Goal: Transaction & Acquisition: Purchase product/service

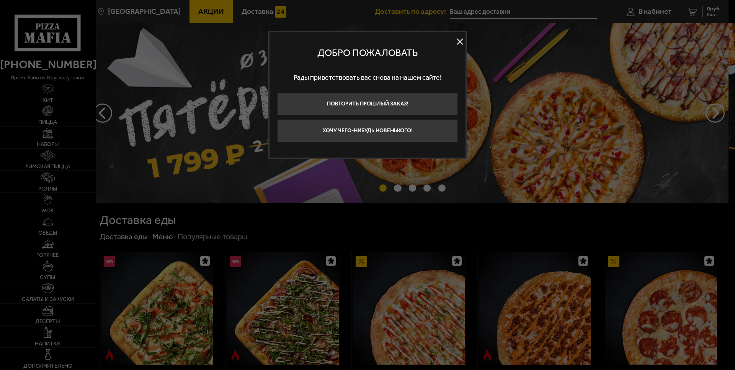
click at [460, 46] on button at bounding box center [459, 41] width 11 height 11
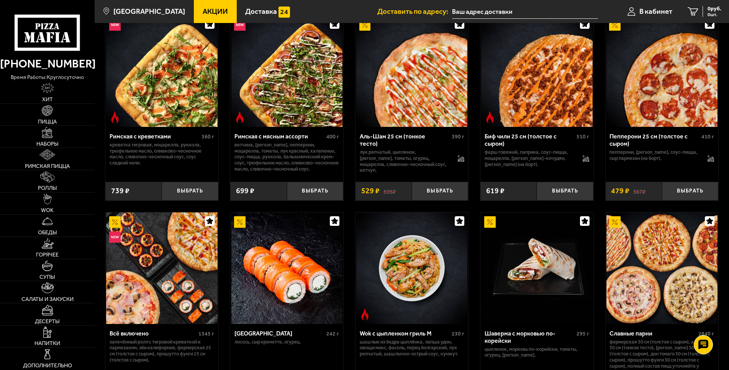
scroll to position [117, 0]
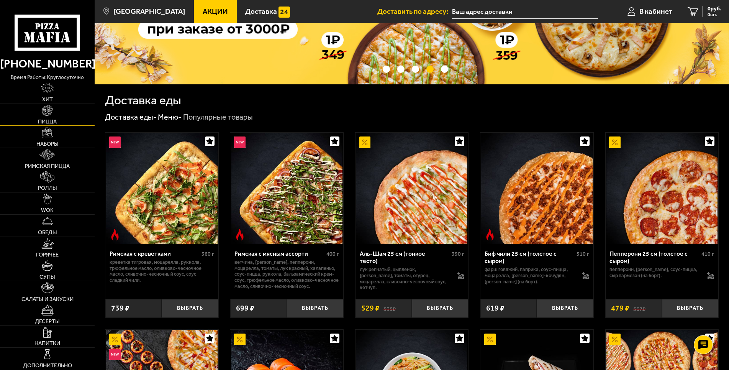
click at [51, 114] on img at bounding box center [47, 110] width 11 height 11
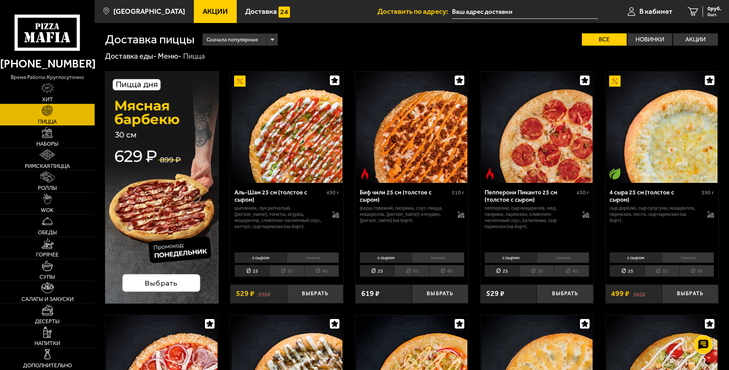
click at [324, 272] on li "40" at bounding box center [321, 271] width 35 height 12
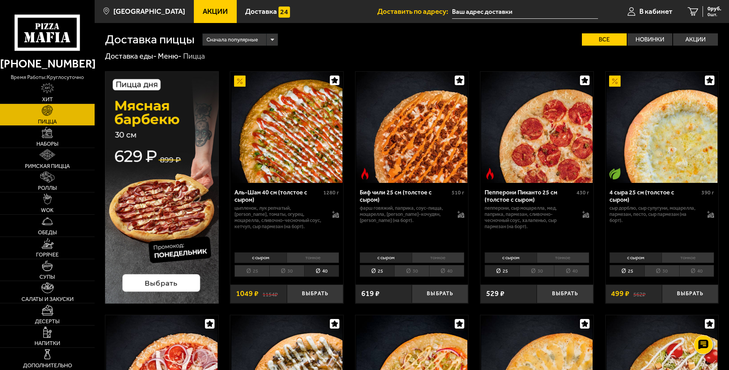
click at [319, 259] on li "тонкое" at bounding box center [313, 257] width 52 height 11
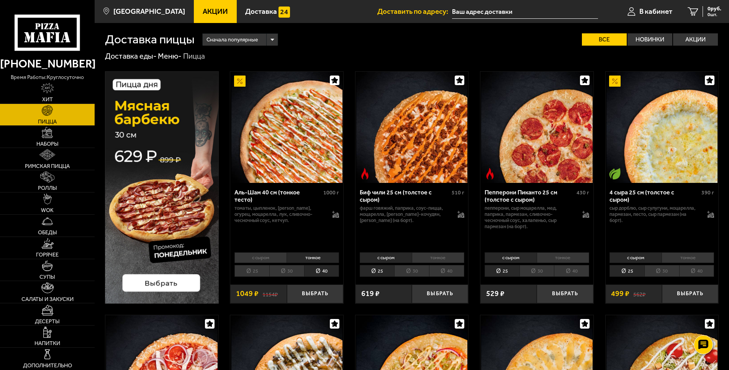
click at [273, 256] on li "с сыром" at bounding box center [260, 257] width 52 height 11
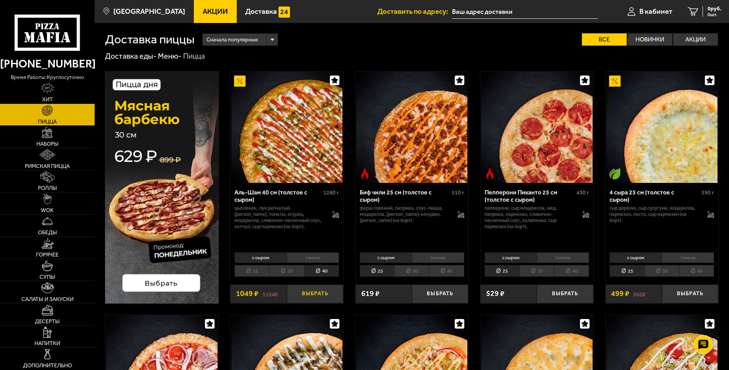
click at [320, 292] on button "Выбрать" at bounding box center [315, 293] width 56 height 19
click at [330, 290] on button "+" at bounding box center [333, 293] width 19 height 19
click at [692, 11] on link "2 2098 руб. 2 шт." at bounding box center [700, 11] width 58 height 23
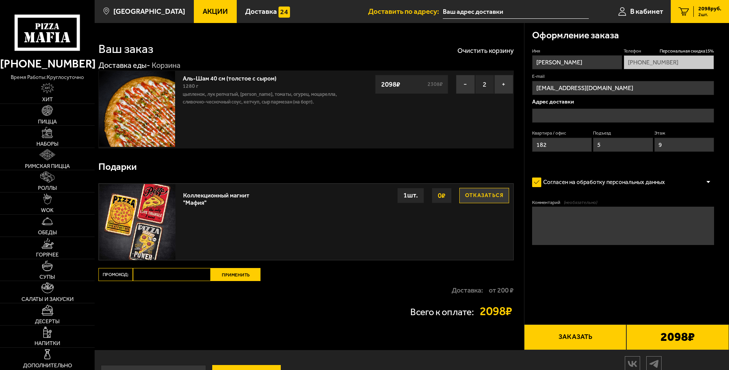
type input "[STREET_ADDRESS]"
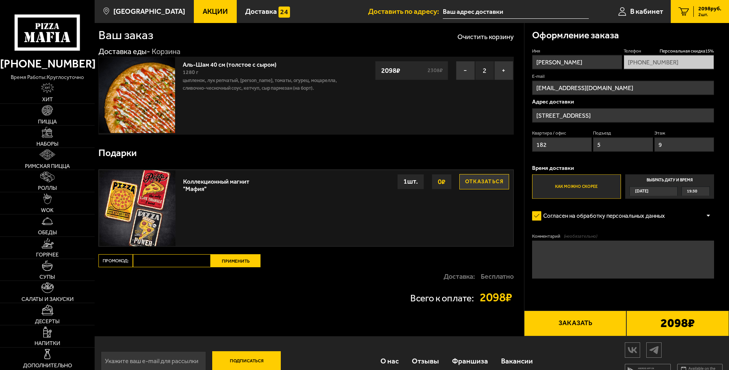
scroll to position [31, 0]
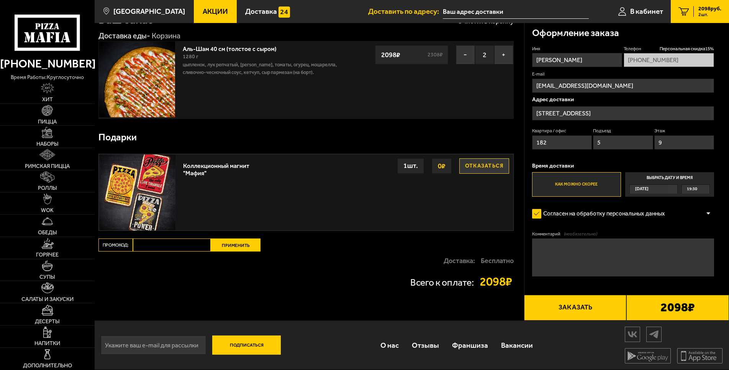
click at [601, 297] on button "Заказать" at bounding box center [575, 308] width 103 height 26
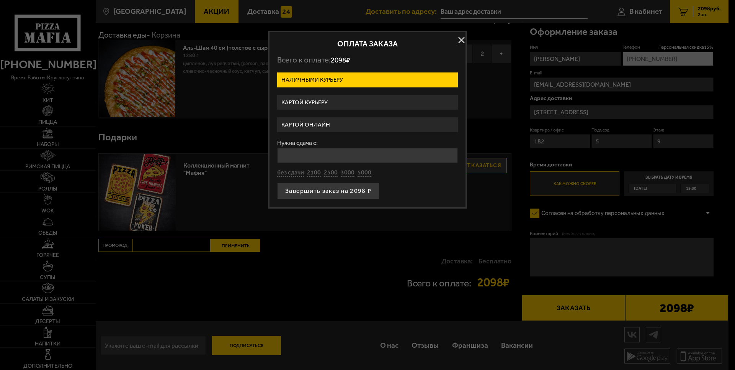
click at [462, 39] on button "button" at bounding box center [461, 39] width 11 height 11
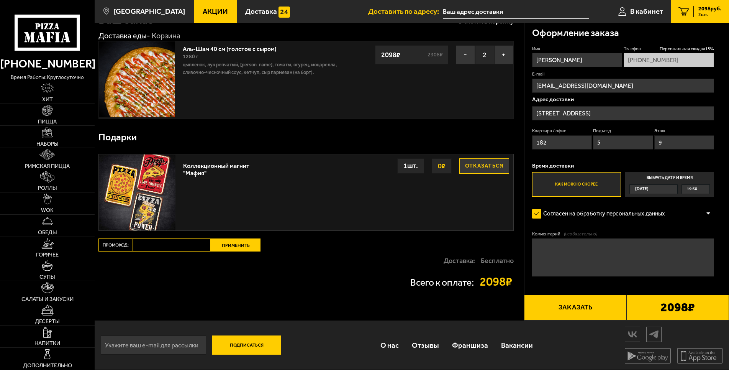
click at [63, 250] on link "Горячее" at bounding box center [47, 248] width 95 height 22
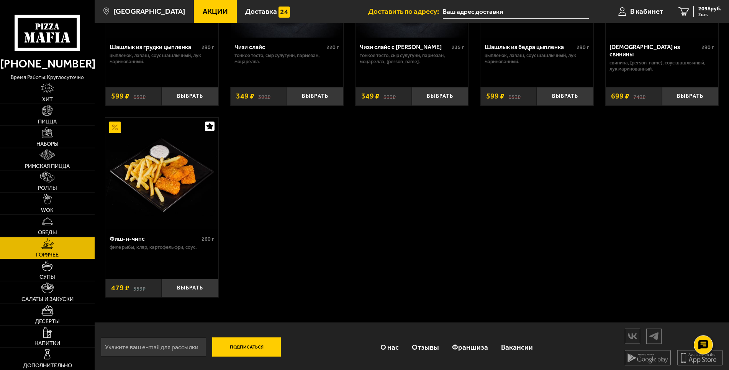
scroll to position [585, 0]
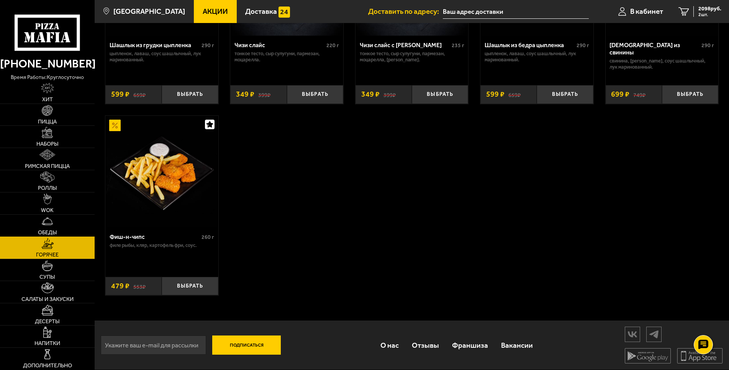
click at [62, 223] on link "Обеды" at bounding box center [47, 226] width 95 height 22
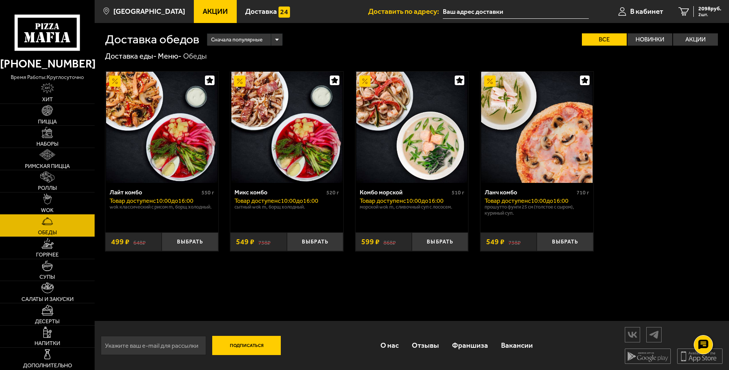
click at [61, 197] on link "WOK" at bounding box center [47, 203] width 95 height 22
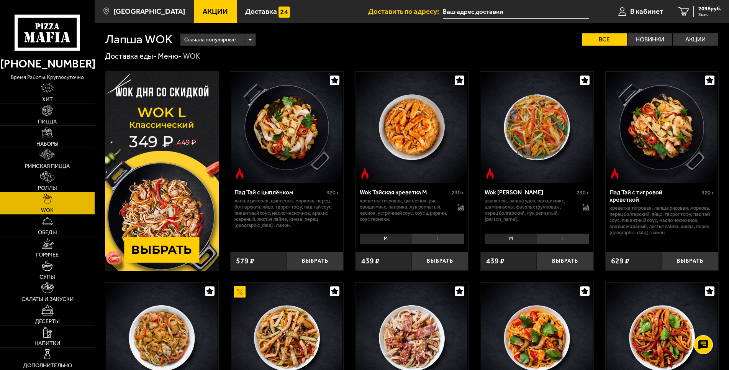
click at [51, 177] on img at bounding box center [47, 176] width 14 height 11
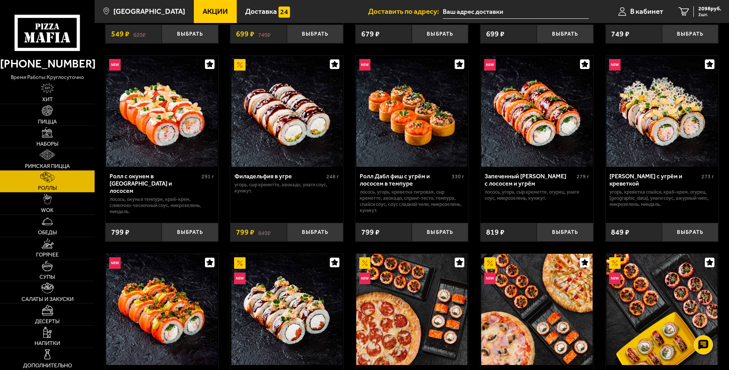
scroll to position [195, 0]
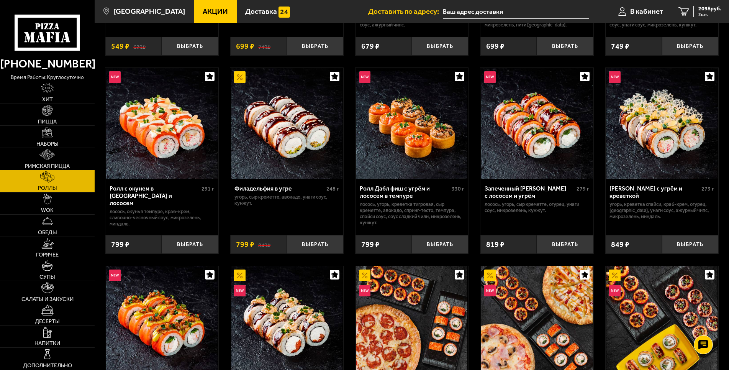
click at [56, 152] on link "Римская пицца" at bounding box center [47, 159] width 95 height 22
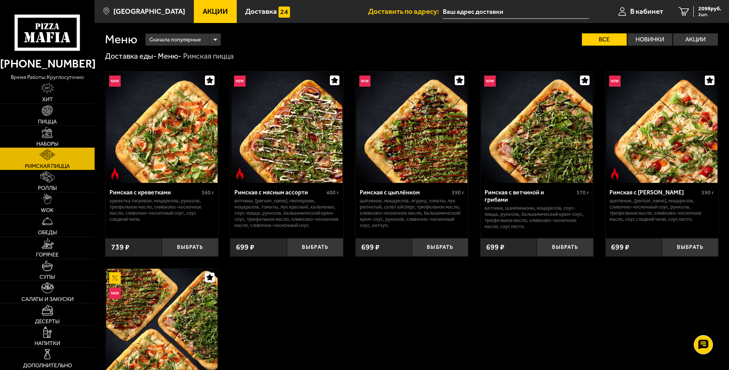
click at [57, 144] on span "Наборы" at bounding box center [47, 143] width 22 height 5
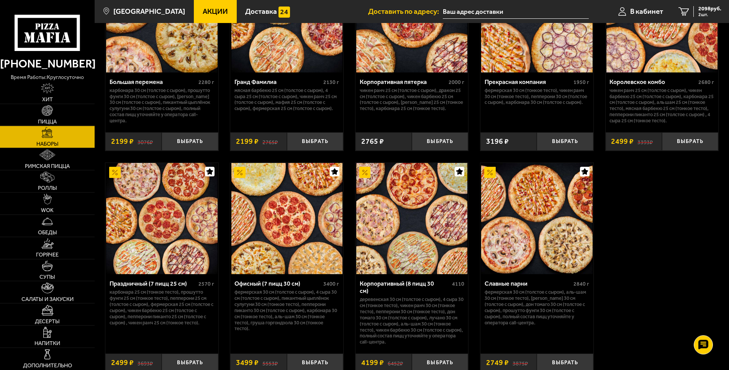
scroll to position [1094, 0]
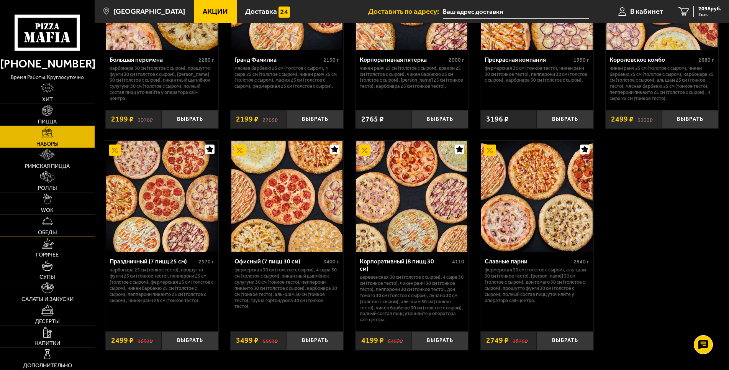
click at [63, 225] on link "Обеды" at bounding box center [47, 226] width 95 height 22
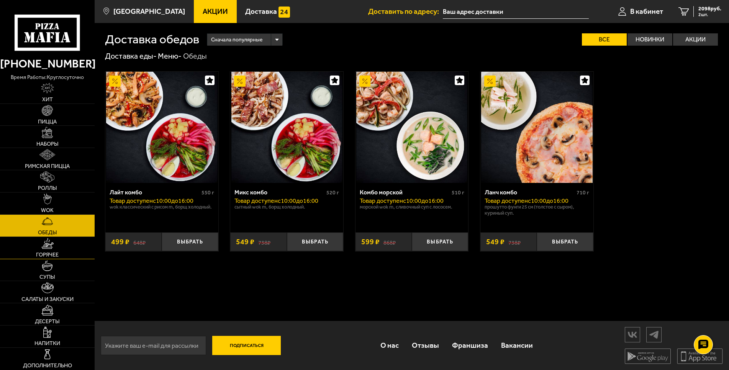
click at [59, 254] on link "Горячее" at bounding box center [47, 248] width 95 height 22
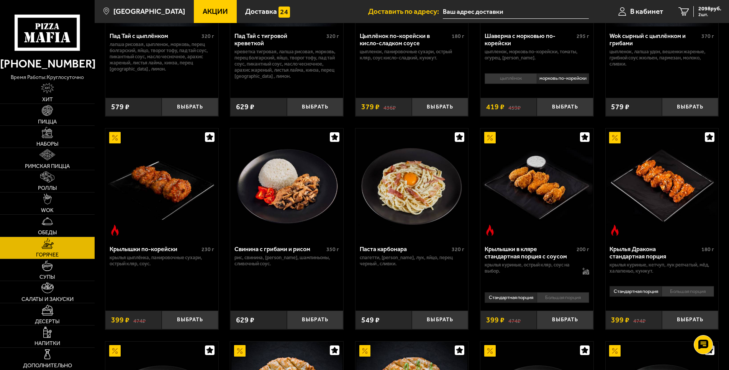
scroll to position [352, 0]
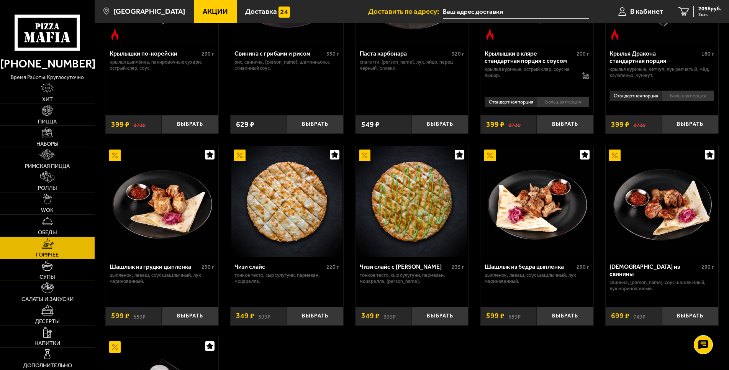
click at [36, 270] on link "Супы" at bounding box center [47, 270] width 95 height 22
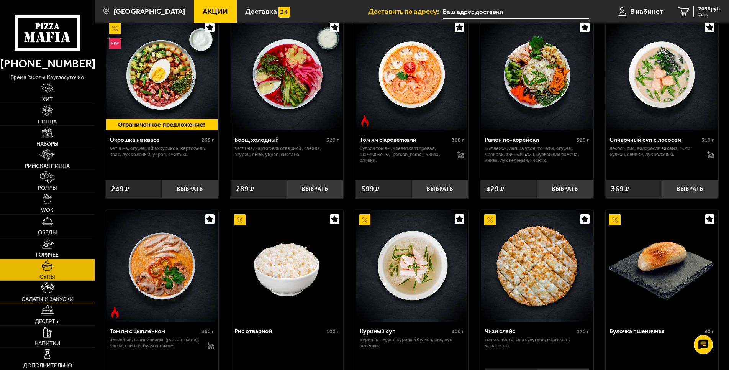
scroll to position [143, 0]
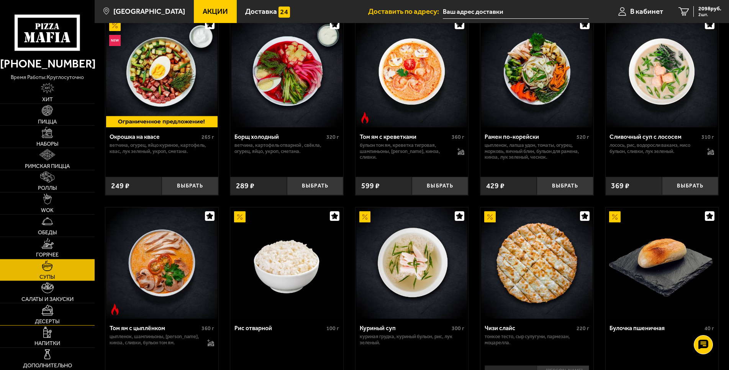
click at [64, 321] on link "Десерты" at bounding box center [47, 314] width 95 height 22
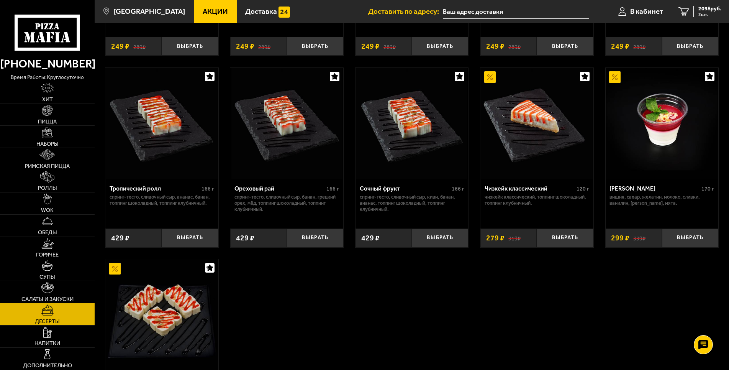
scroll to position [344, 0]
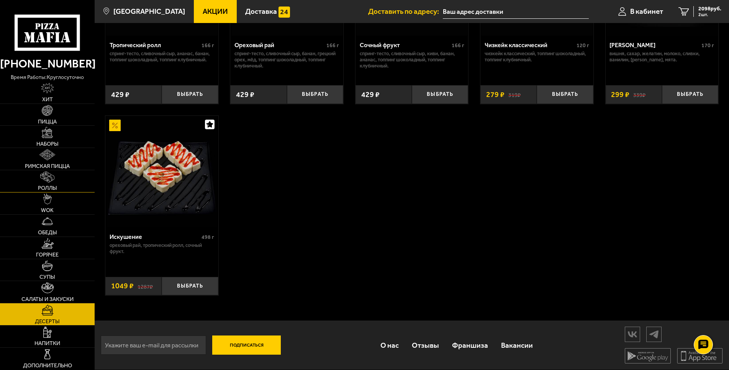
click at [54, 180] on img at bounding box center [47, 176] width 14 height 11
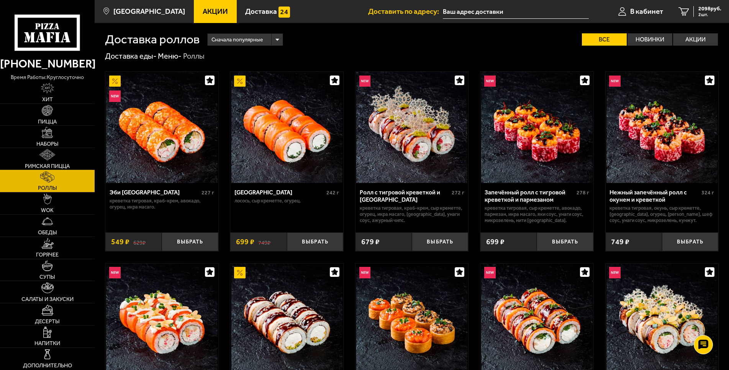
click at [34, 164] on span "Римская пицца" at bounding box center [47, 165] width 45 height 5
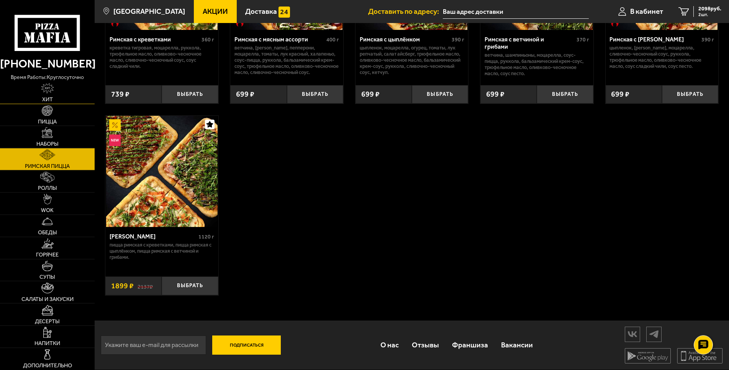
scroll to position [156, 0]
click at [31, 140] on link "Наборы" at bounding box center [47, 137] width 95 height 22
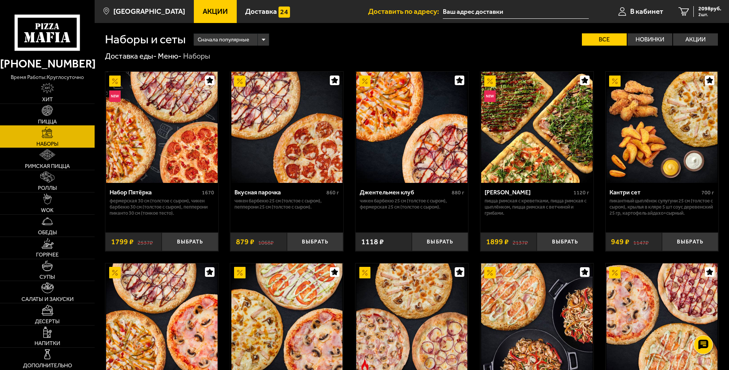
click at [46, 122] on span "Пицца" at bounding box center [47, 121] width 19 height 5
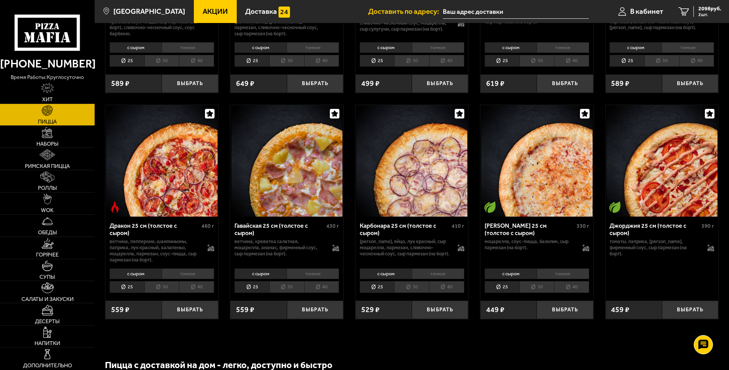
scroll to position [1328, 0]
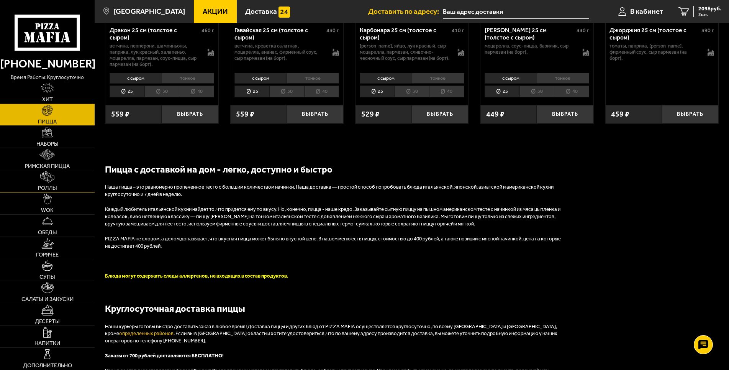
click at [46, 190] on span "Роллы" at bounding box center [47, 187] width 19 height 5
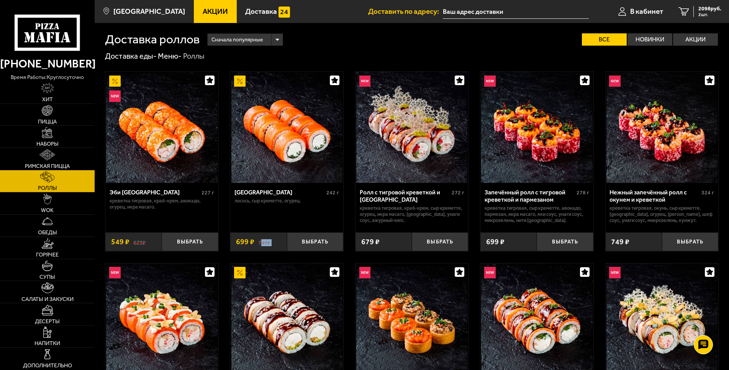
drag, startPoint x: 259, startPoint y: 246, endPoint x: 228, endPoint y: 247, distance: 30.7
click at [234, 245] on div "749 ₽ 699 ₽" at bounding box center [258, 241] width 56 height 19
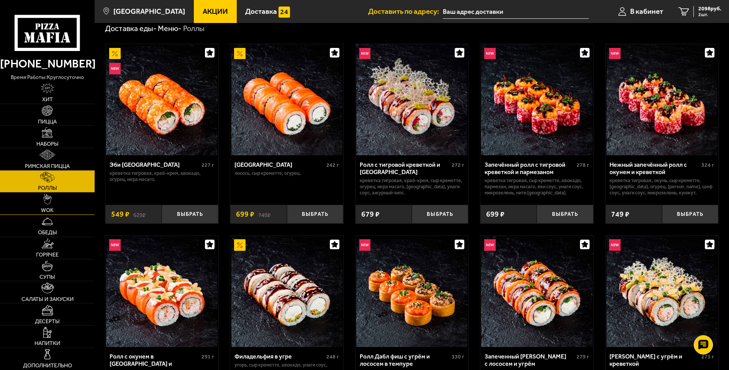
scroll to position [39, 0]
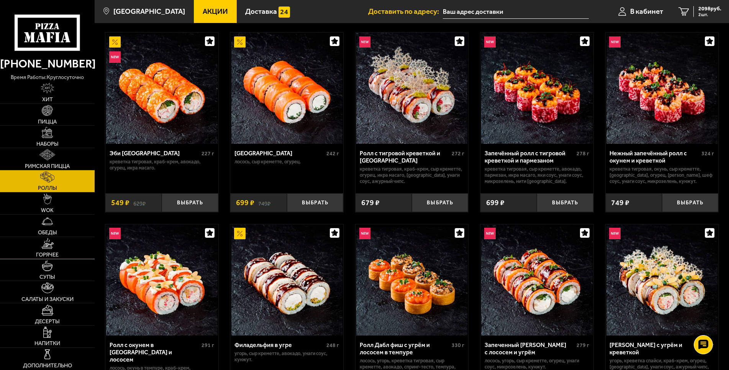
click at [55, 248] on link "Горячее" at bounding box center [47, 248] width 95 height 22
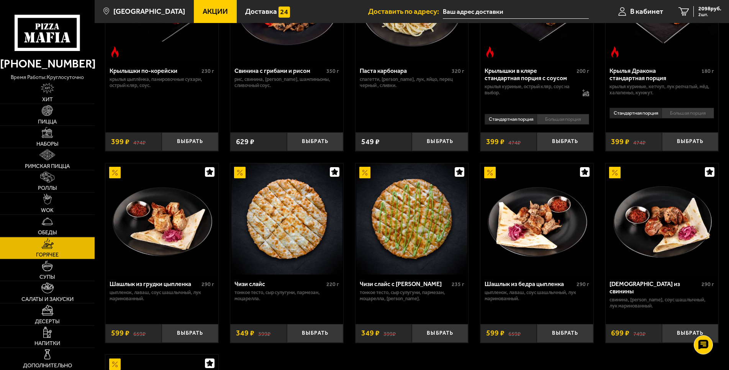
scroll to position [352, 0]
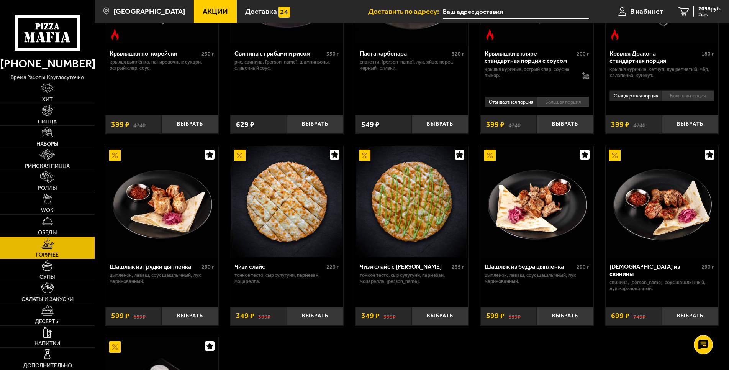
click at [54, 177] on img at bounding box center [47, 176] width 14 height 11
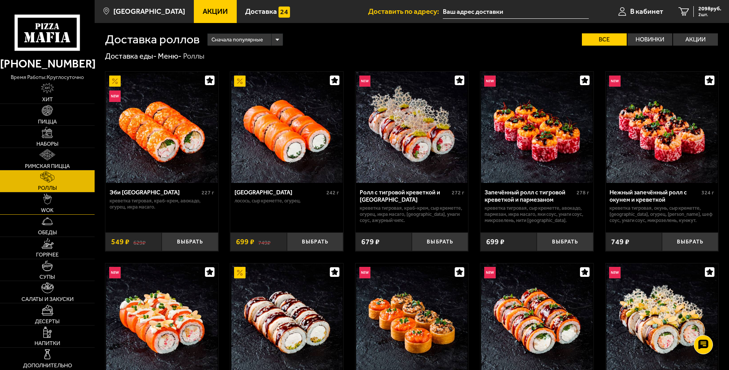
click at [39, 211] on link "WOK" at bounding box center [47, 203] width 95 height 22
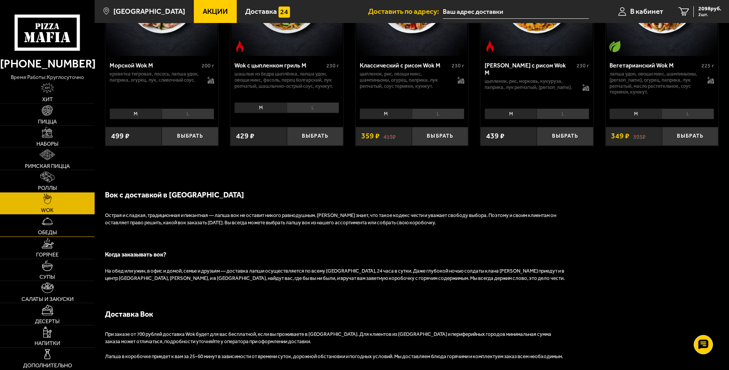
scroll to position [547, 0]
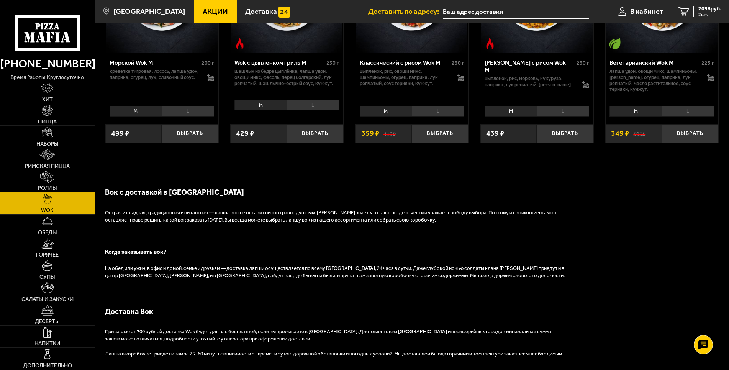
click at [82, 228] on link "Обеды" at bounding box center [47, 226] width 95 height 22
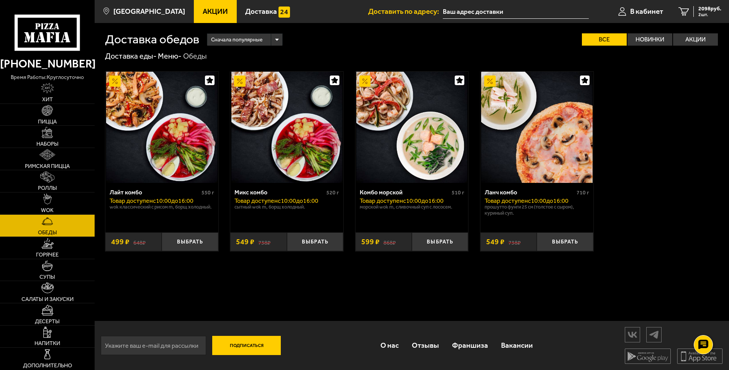
scroll to position [0, 0]
click at [51, 272] on link "Супы" at bounding box center [47, 270] width 95 height 22
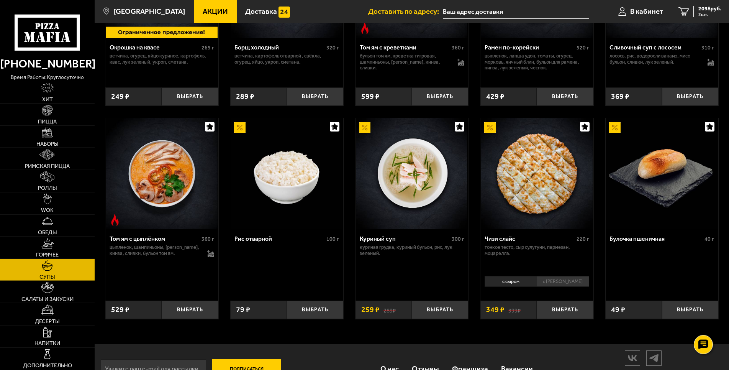
scroll to position [260, 0]
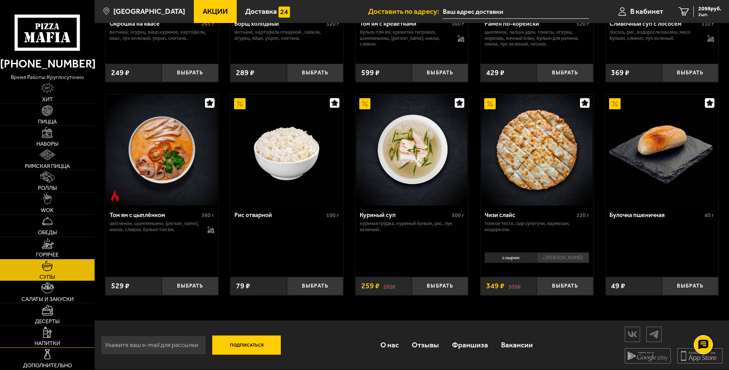
click at [64, 333] on link "Напитки" at bounding box center [47, 336] width 95 height 22
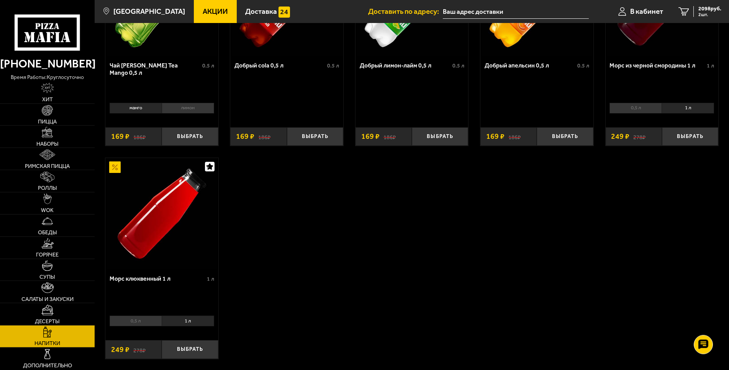
scroll to position [156, 0]
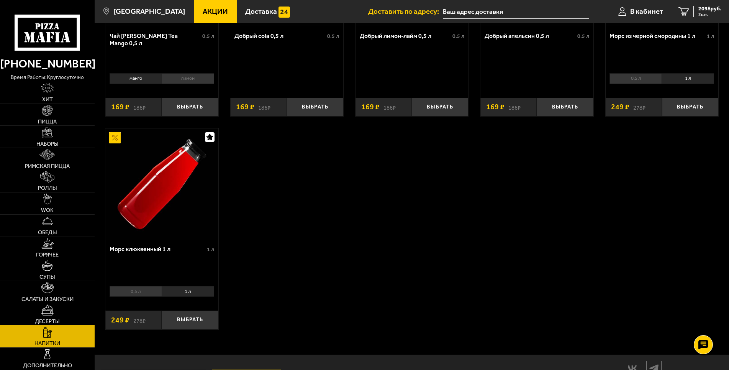
click at [68, 306] on link "Десерты" at bounding box center [47, 314] width 95 height 22
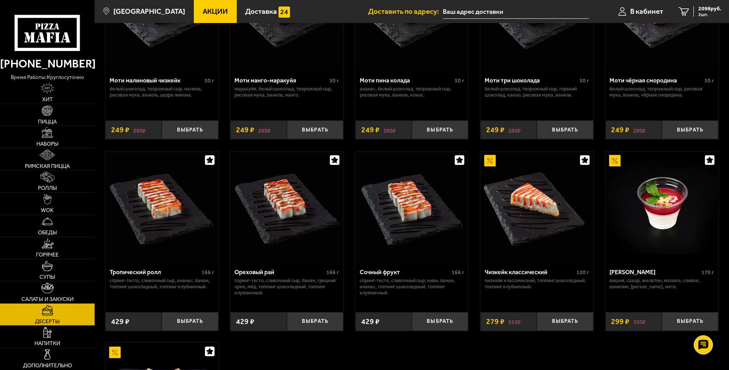
scroll to position [117, 0]
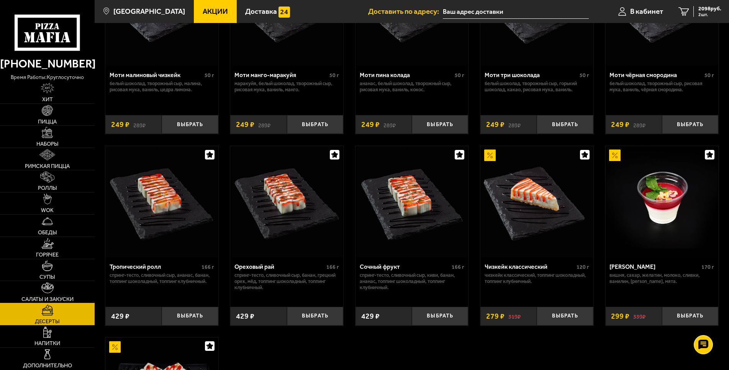
click at [67, 286] on link "Салаты и закуски" at bounding box center [47, 292] width 95 height 22
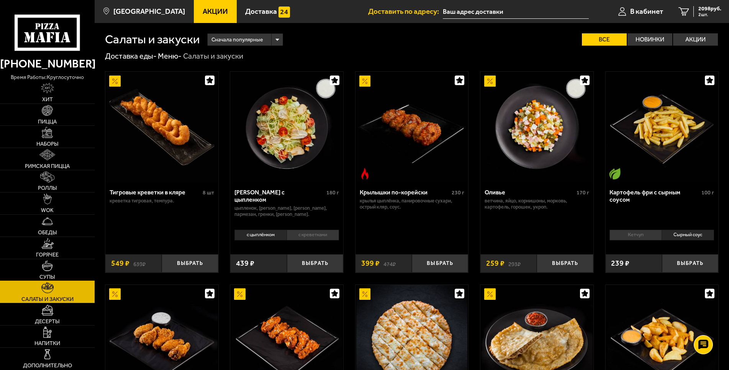
click at [43, 275] on span "Супы" at bounding box center [47, 276] width 16 height 5
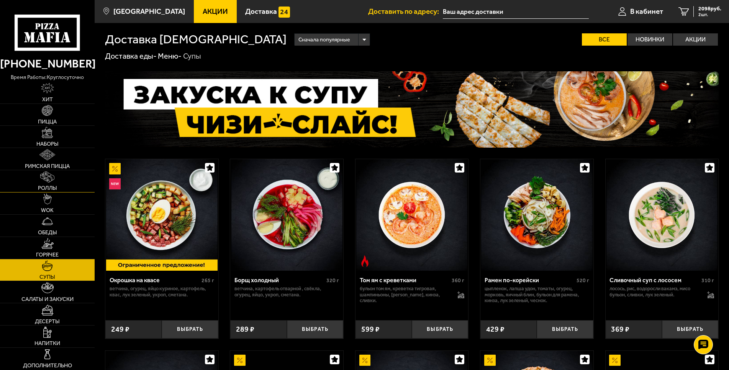
click at [55, 190] on span "Роллы" at bounding box center [47, 187] width 19 height 5
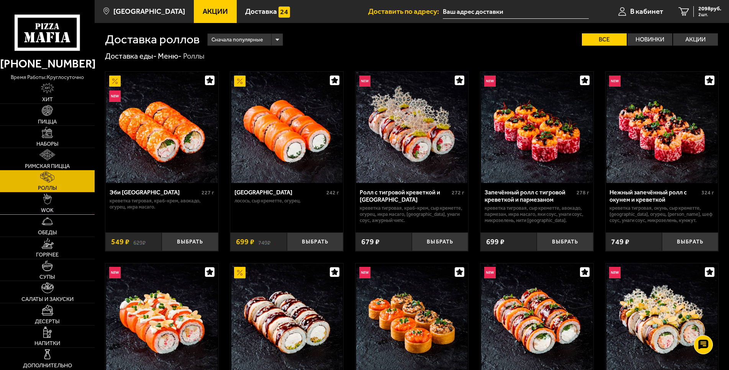
click at [39, 206] on link "WOK" at bounding box center [47, 203] width 95 height 22
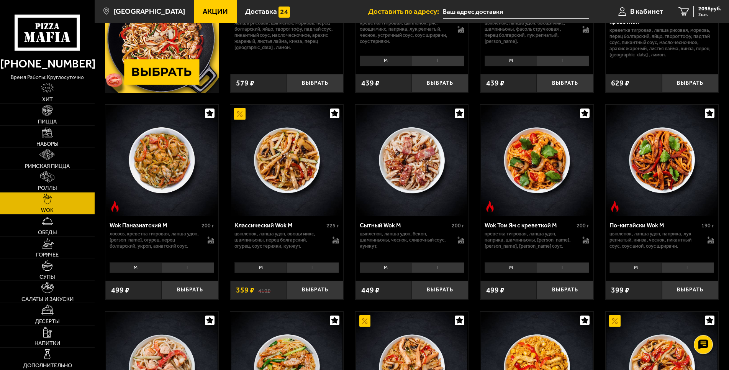
scroll to position [195, 0]
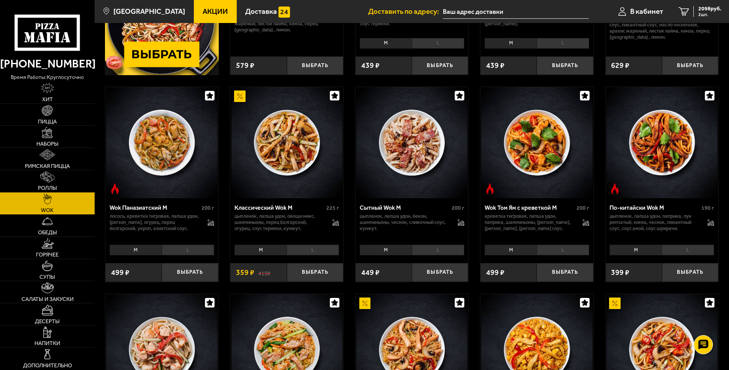
click at [434, 253] on li "L" at bounding box center [438, 249] width 52 height 11
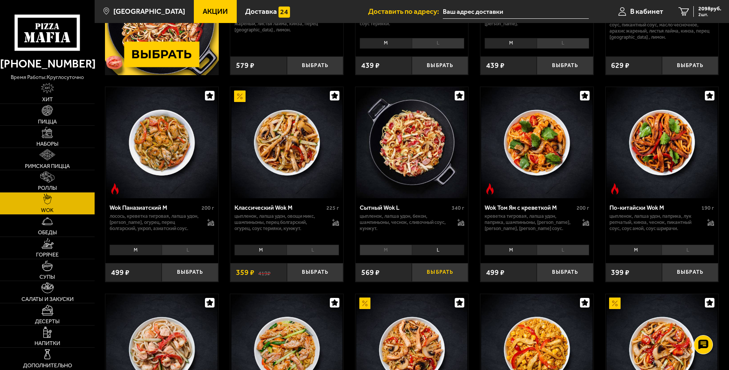
click at [444, 269] on button "Выбрать" at bounding box center [440, 272] width 56 height 19
click at [458, 275] on button "+" at bounding box center [458, 272] width 19 height 19
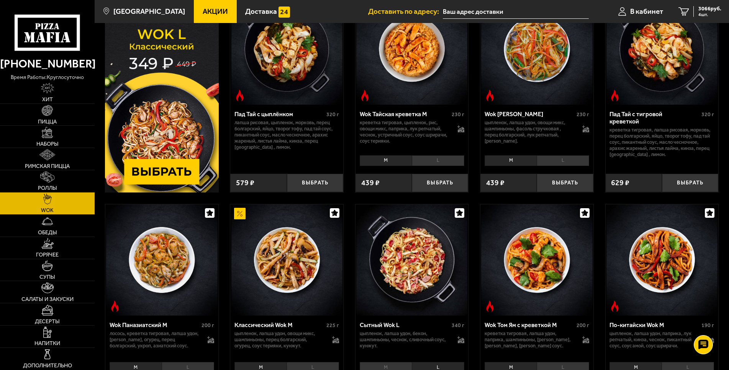
scroll to position [0, 0]
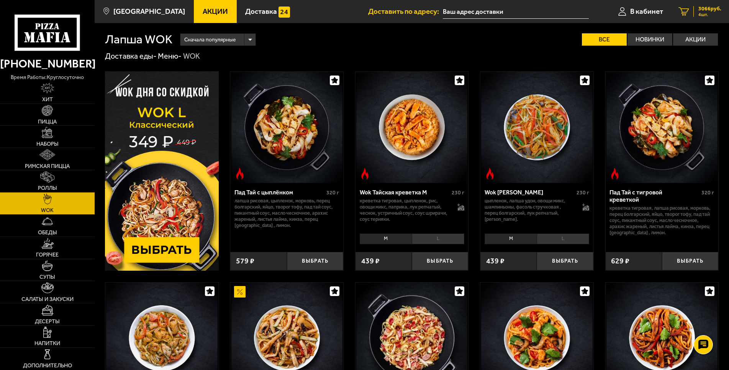
click at [697, 10] on div "3066 руб. 4 шт." at bounding box center [707, 11] width 28 height 11
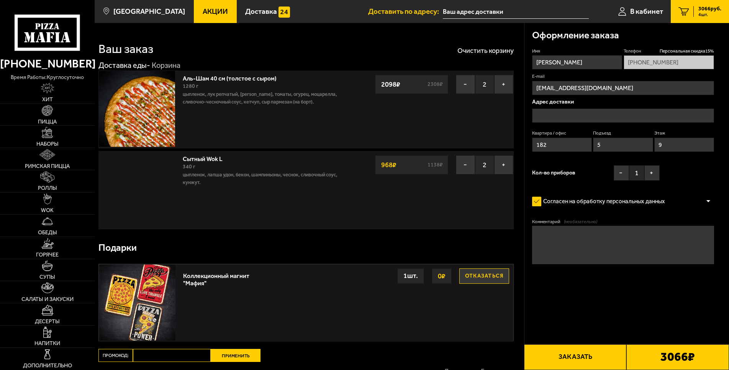
type input "[STREET_ADDRESS]"
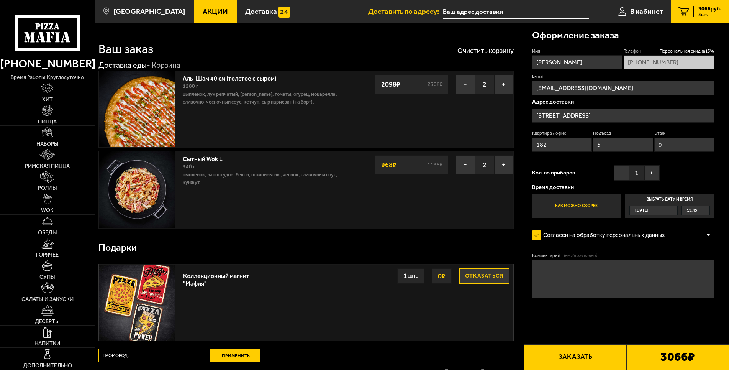
click at [596, 353] on button "Заказать" at bounding box center [575, 357] width 103 height 26
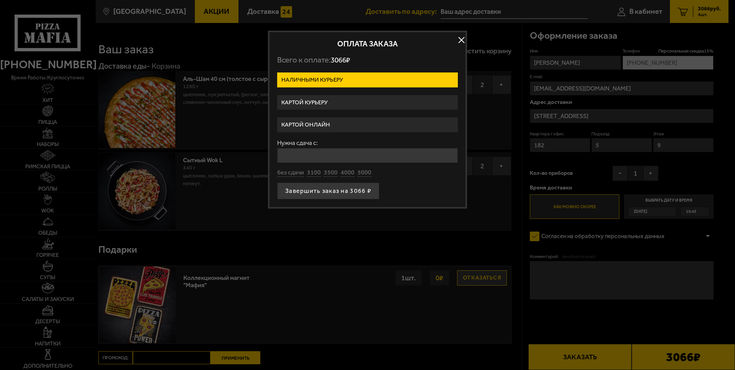
click at [346, 105] on label "Картой курьеру" at bounding box center [367, 102] width 181 height 15
click at [0, 0] on input "Картой курьеру" at bounding box center [0, 0] width 0 height 0
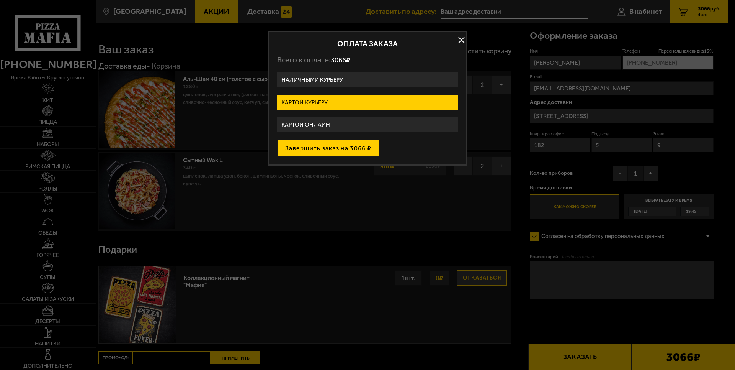
click at [351, 146] on button "Завершить заказ на 3066 ₽" at bounding box center [328, 148] width 102 height 17
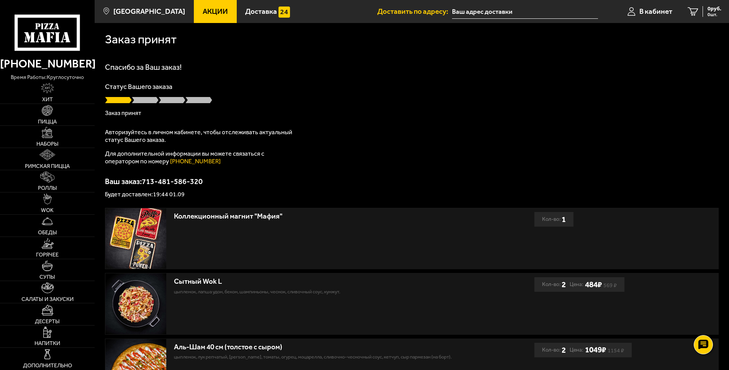
scroll to position [112, 0]
